Goal: Transaction & Acquisition: Purchase product/service

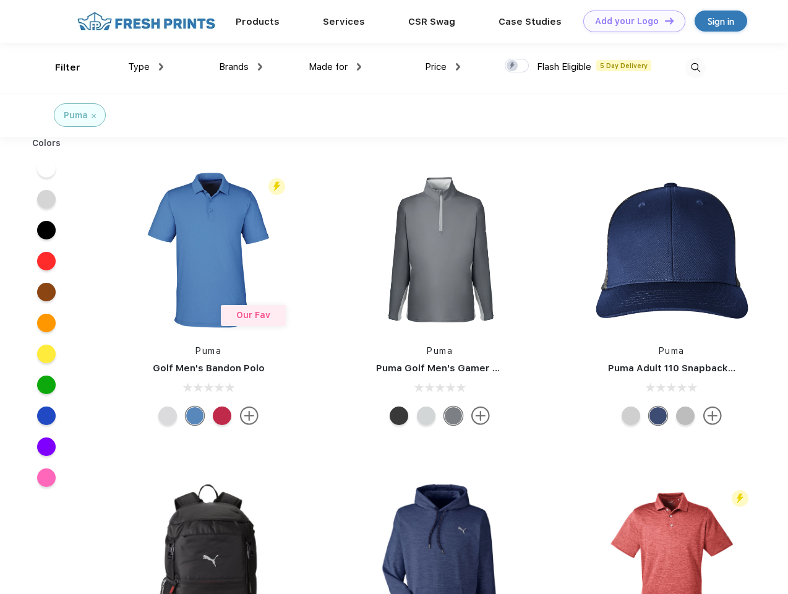
click at [630, 21] on link "Add your Logo Design Tool" at bounding box center [634, 22] width 102 height 22
click at [0, 0] on div "Design Tool" at bounding box center [0, 0] width 0 height 0
click at [664, 20] on link "Add your Logo Design Tool" at bounding box center [634, 22] width 102 height 22
click at [59, 67] on div "Filter" at bounding box center [67, 68] width 25 height 14
click at [146, 67] on span "Type" at bounding box center [139, 66] width 22 height 11
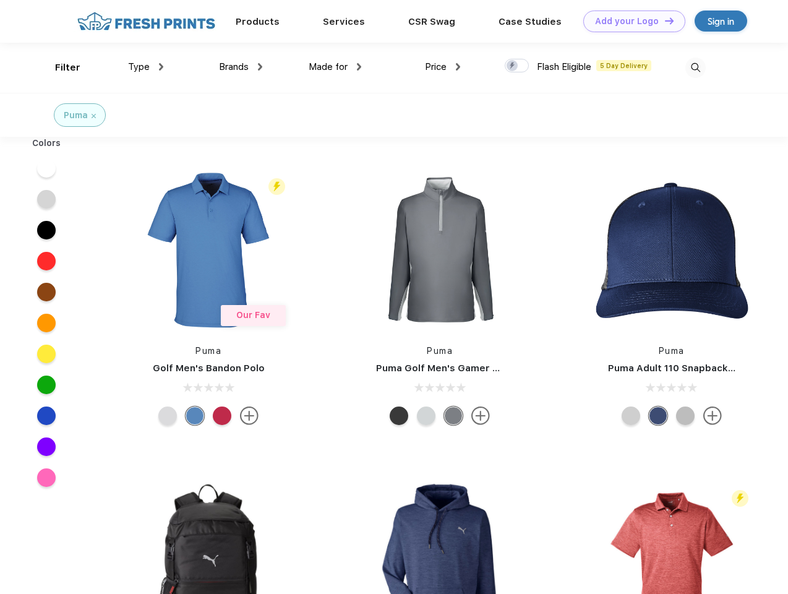
click at [241, 67] on span "Brands" at bounding box center [234, 66] width 30 height 11
click at [335, 67] on span "Made for" at bounding box center [328, 66] width 39 height 11
click at [443, 67] on span "Price" at bounding box center [436, 66] width 22 height 11
click at [517, 66] on div at bounding box center [517, 66] width 24 height 14
click at [513, 66] on input "checkbox" at bounding box center [509, 62] width 8 height 8
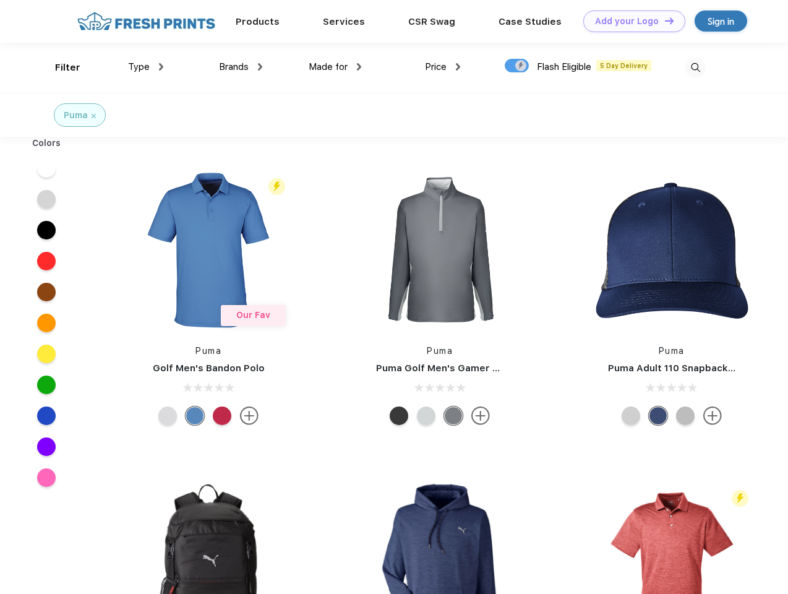
click at [695, 67] on img at bounding box center [695, 68] width 20 height 20
